Goal: Task Accomplishment & Management: Use online tool/utility

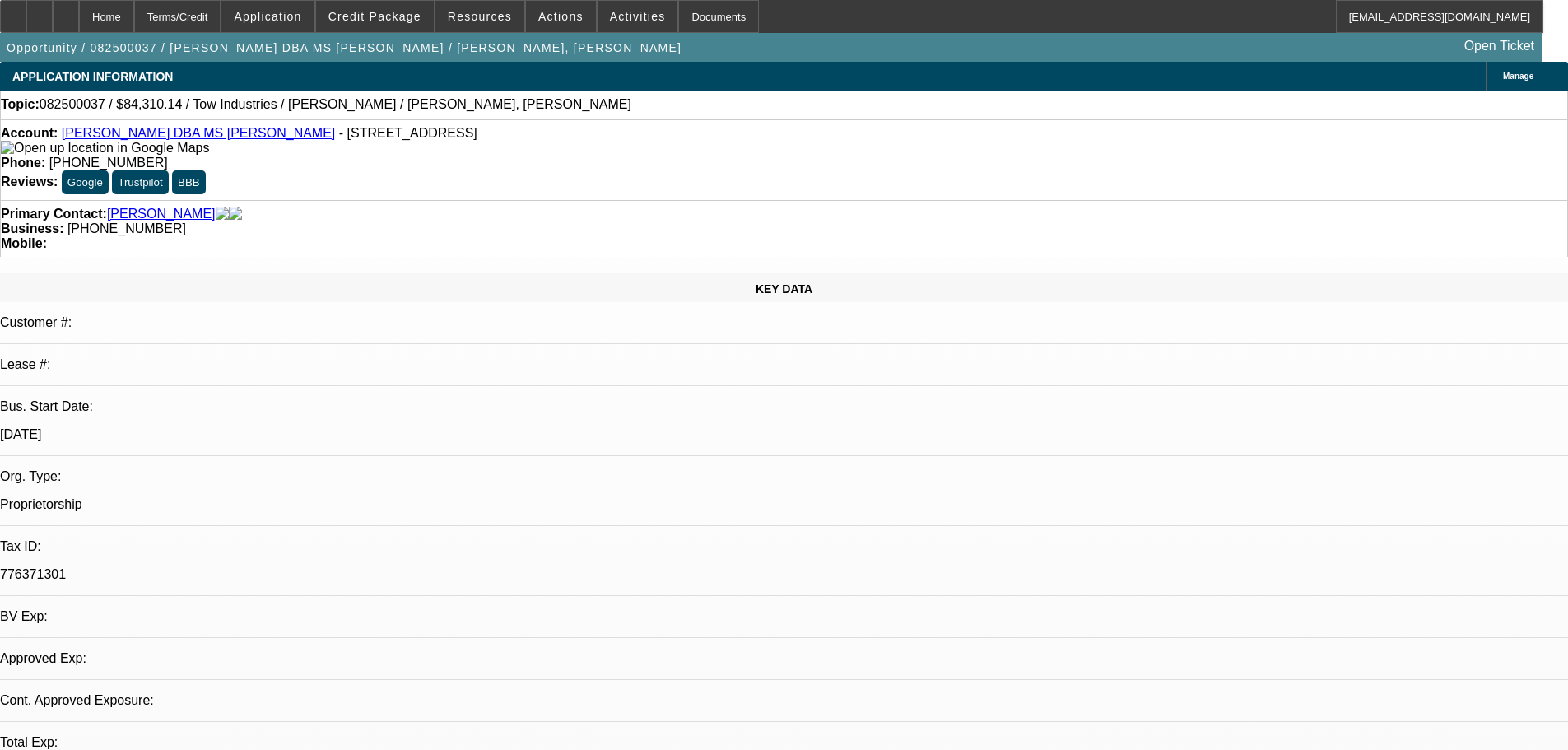
select select "0"
select select "2"
select select "0.1"
select select "4"
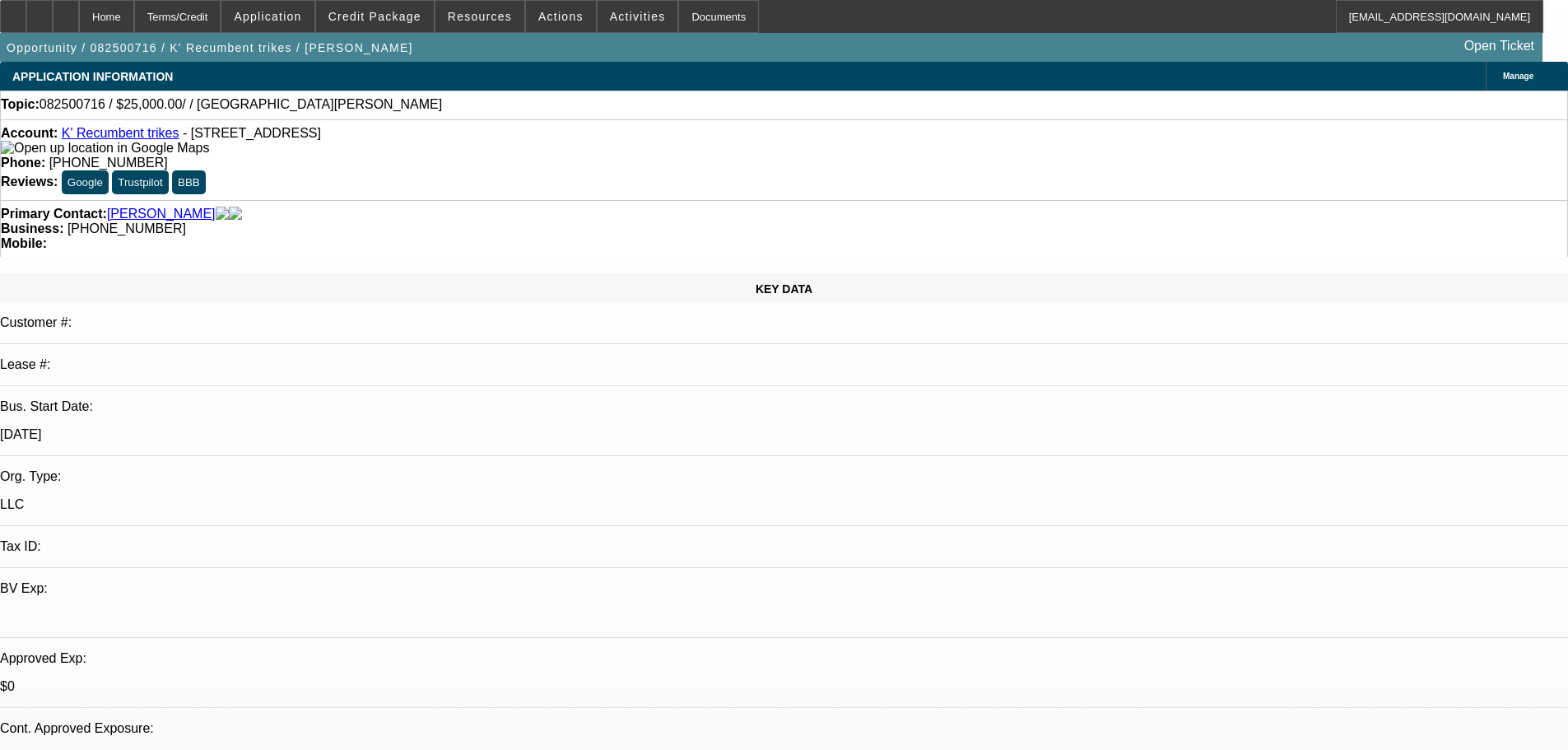
select select "0"
select select "2"
select select "0.1"
select select "4"
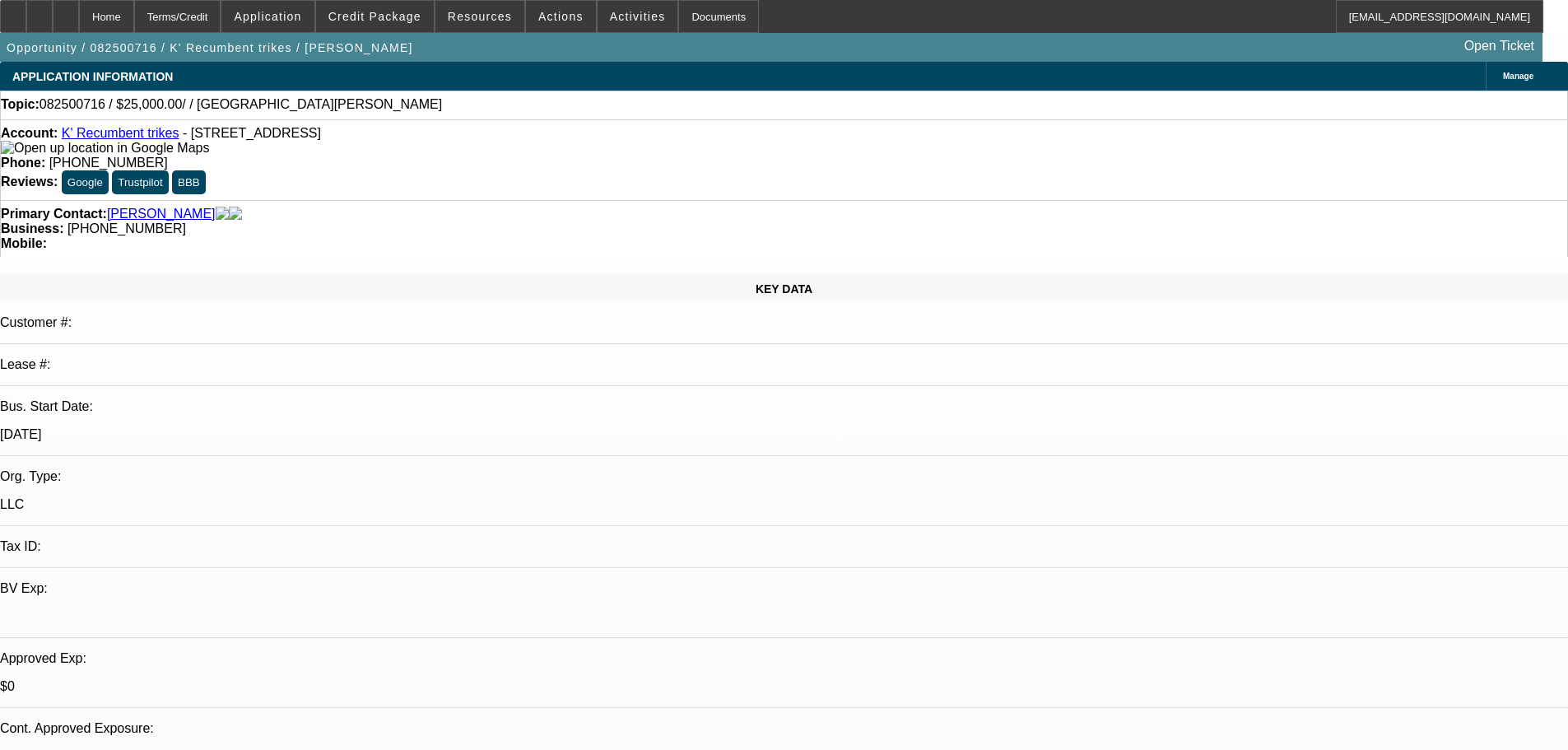
scroll to position [66, 0]
